Goal: Go to known website: Access a specific website the user already knows

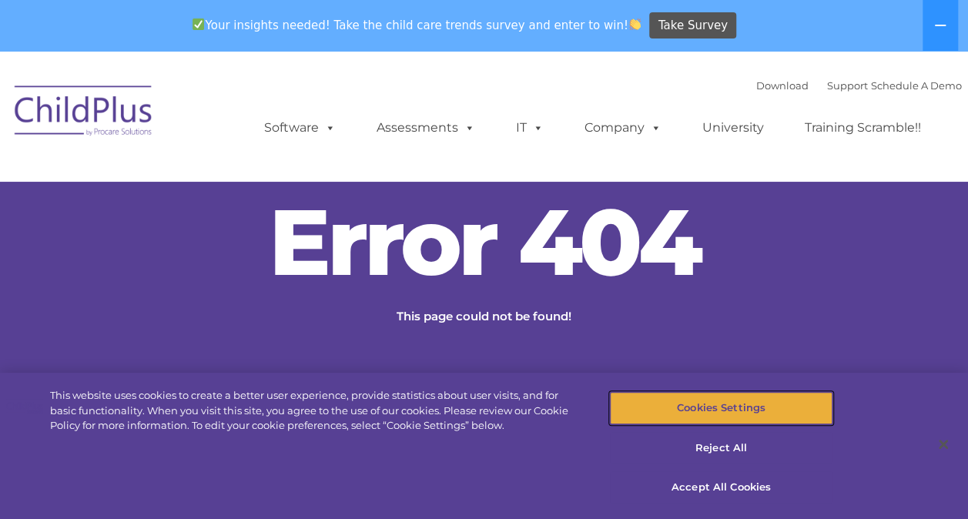
click at [723, 405] on button "Cookies Settings" at bounding box center [721, 408] width 223 height 32
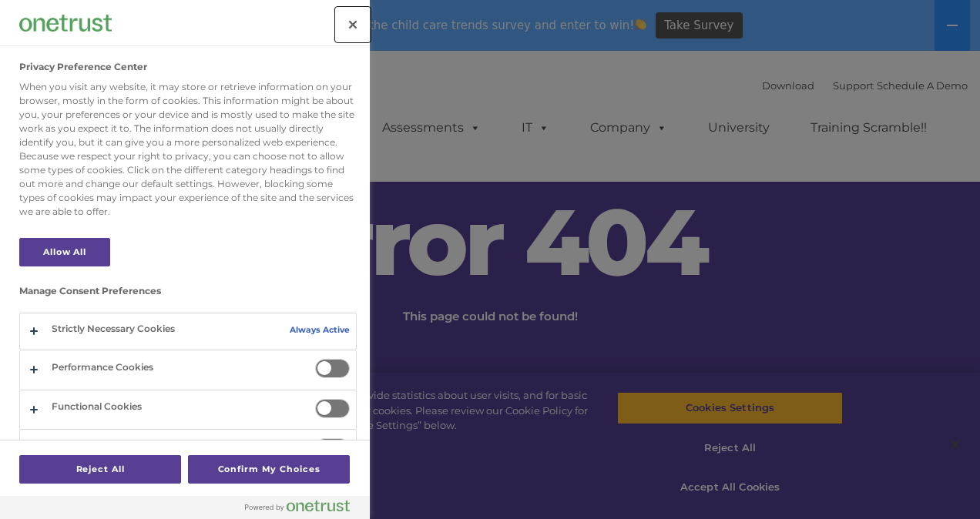
click at [353, 24] on button "Close" at bounding box center [353, 25] width 34 height 34
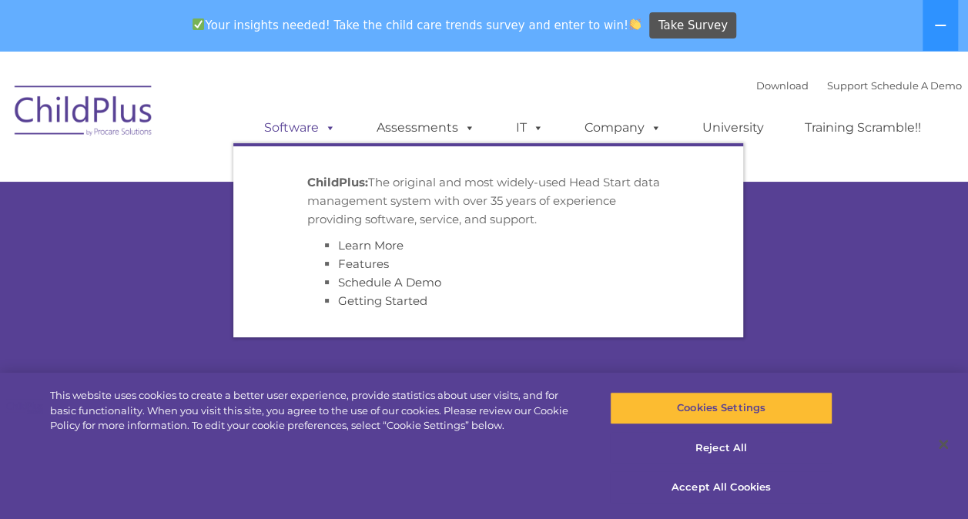
click at [300, 129] on link "Software" at bounding box center [300, 127] width 102 height 31
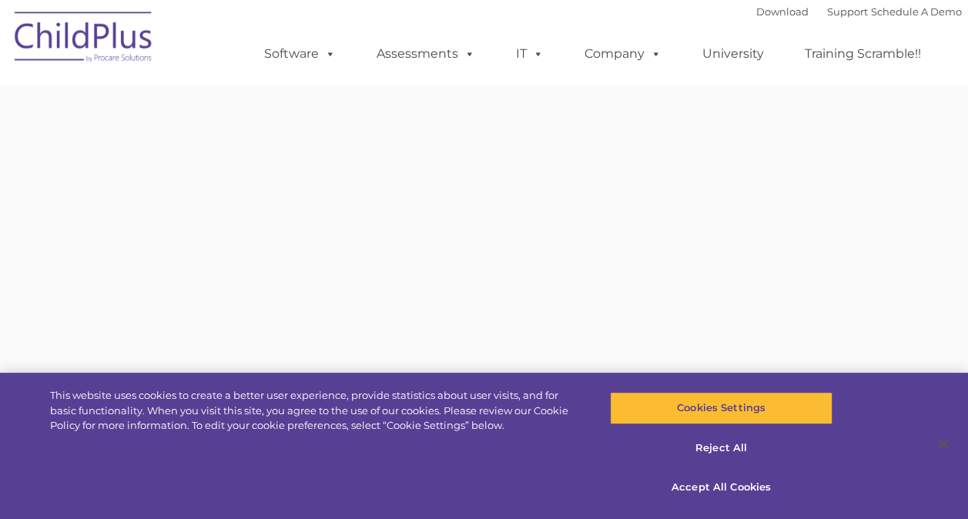
type input ""
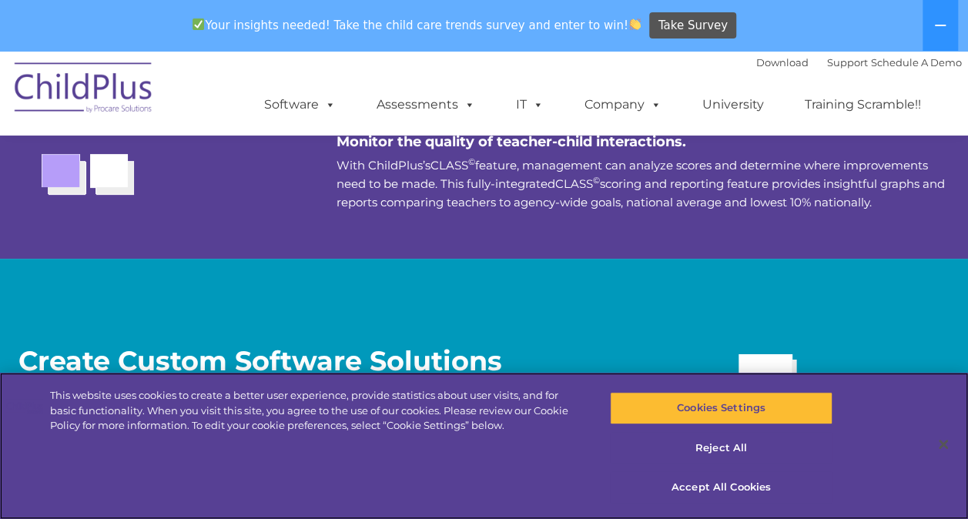
scroll to position [2950, 0]
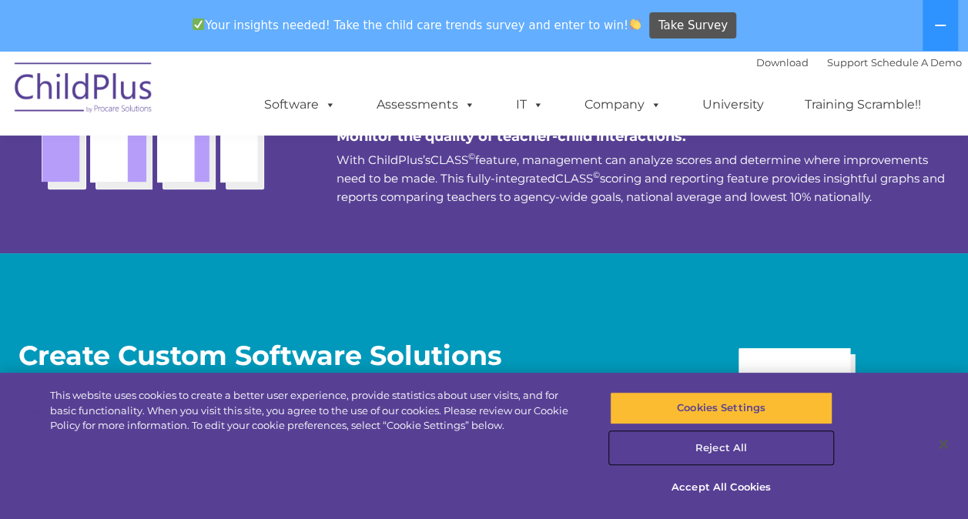
click at [727, 444] on button "Reject All" at bounding box center [721, 448] width 223 height 32
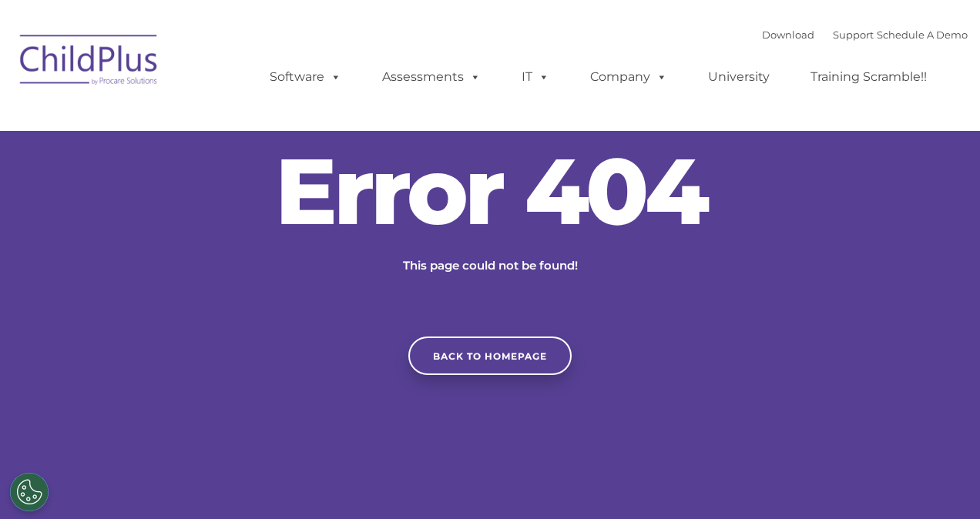
type input ""
